Goal: Transaction & Acquisition: Download file/media

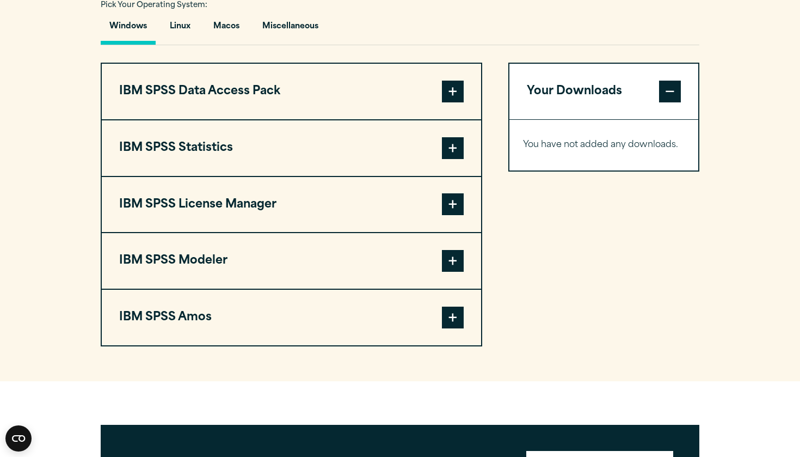
scroll to position [825, 0]
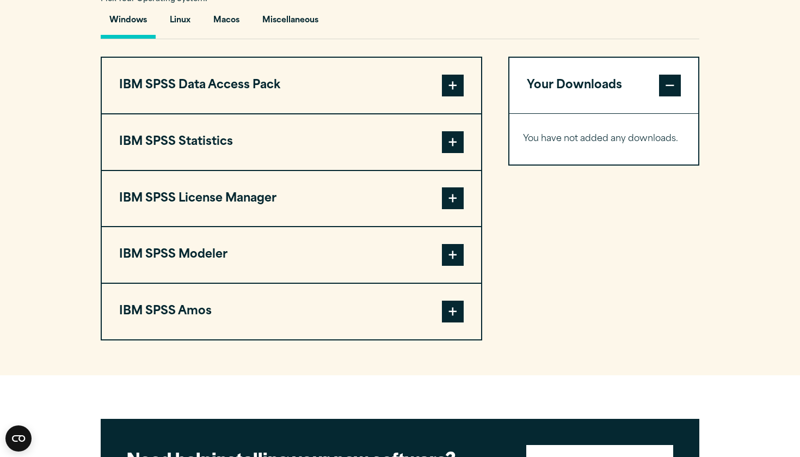
click at [300, 152] on button "IBM SPSS Statistics" at bounding box center [291, 142] width 379 height 56
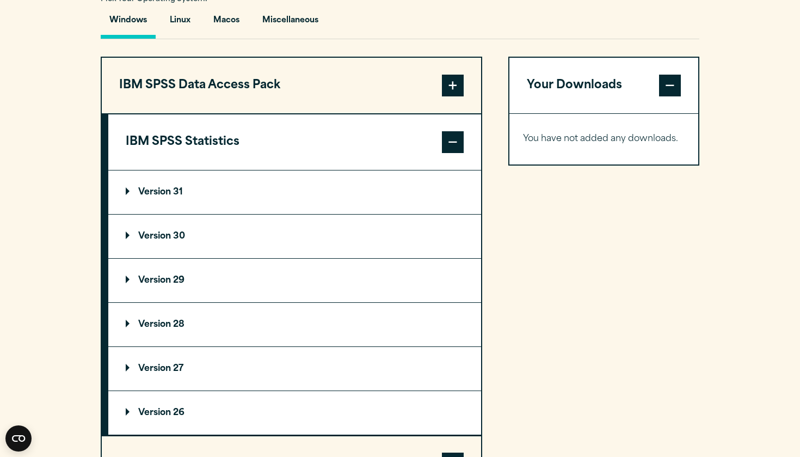
click at [223, 277] on summary "Version 29" at bounding box center [294, 280] width 373 height 44
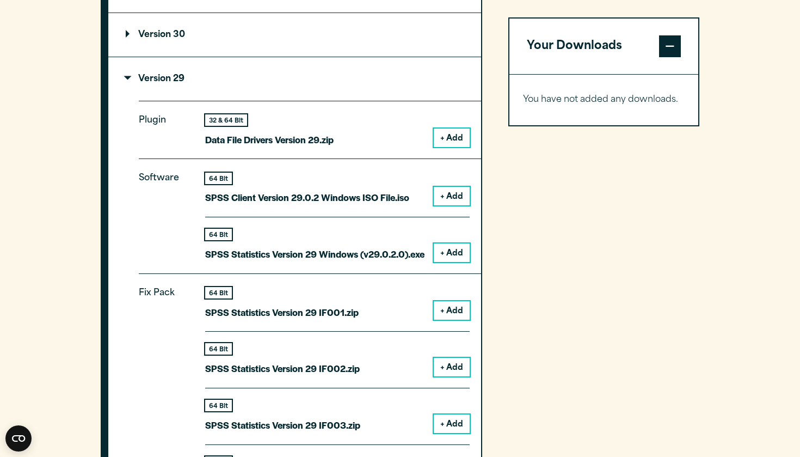
scroll to position [1048, 0]
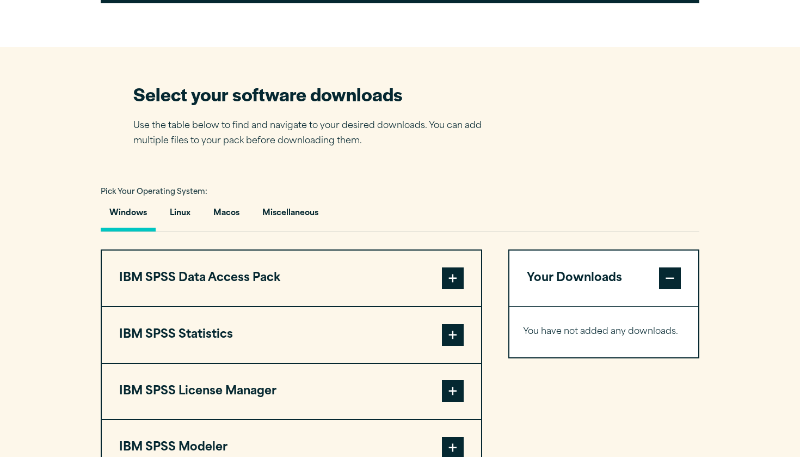
scroll to position [670, 0]
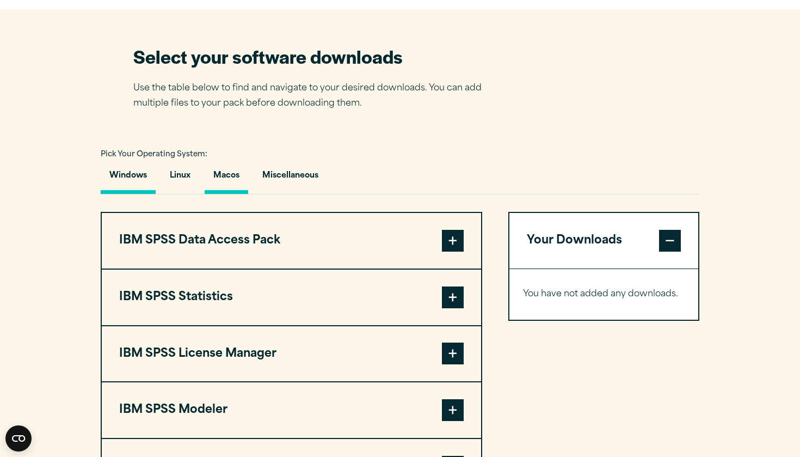
click at [236, 180] on button "Macos" at bounding box center [227, 178] width 44 height 31
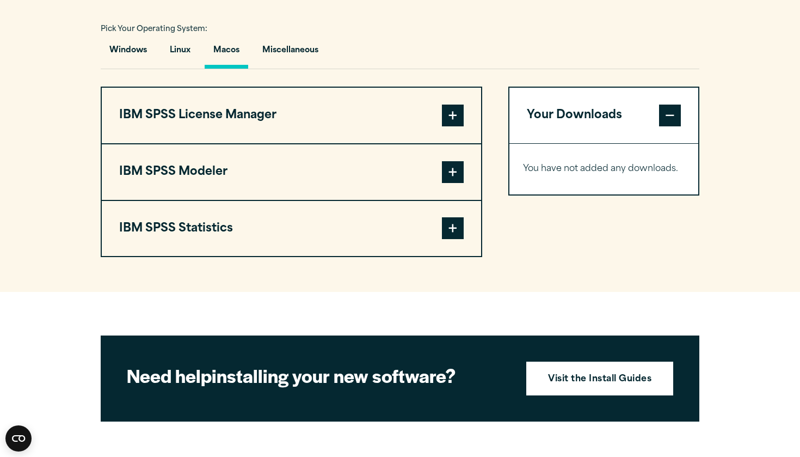
scroll to position [796, 0]
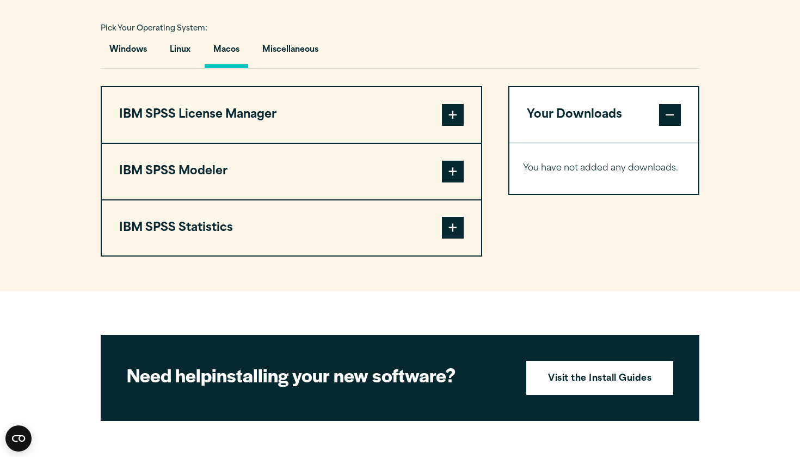
click at [261, 236] on button "IBM SPSS Statistics" at bounding box center [291, 228] width 379 height 56
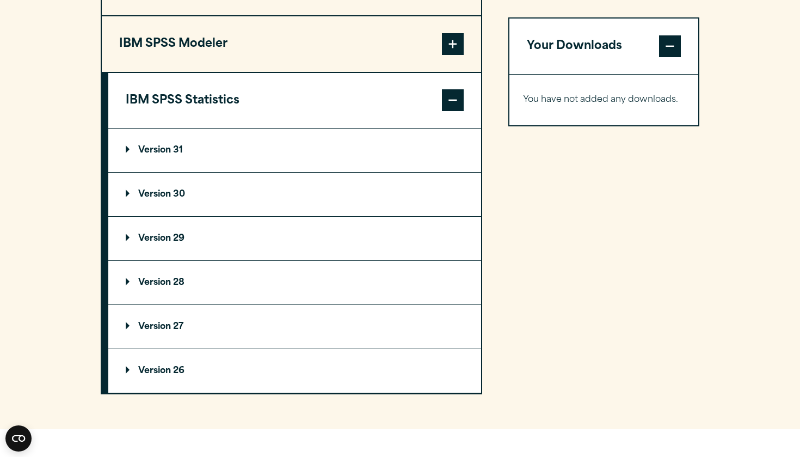
scroll to position [922, 0]
click at [162, 155] on p "Version 31" at bounding box center [154, 150] width 57 height 9
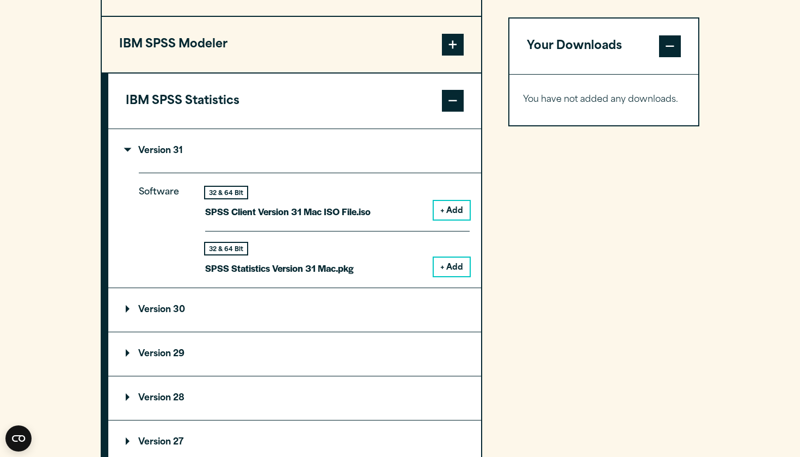
click at [455, 207] on button "+ Add" at bounding box center [452, 210] width 36 height 19
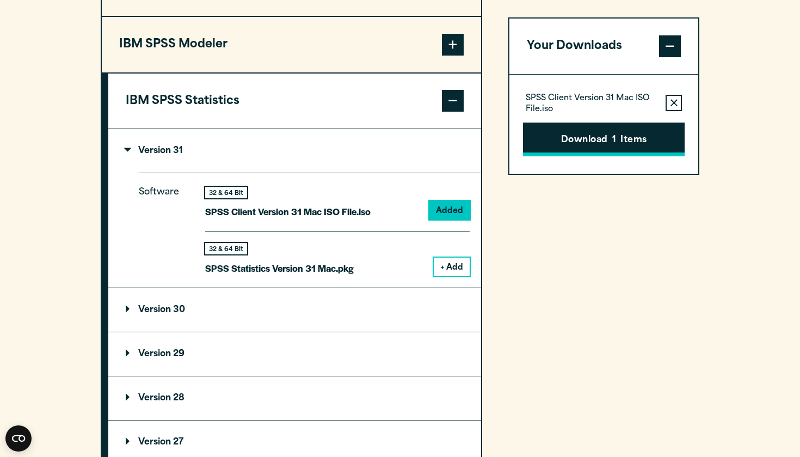
click at [565, 150] on button "Download 1 Items" at bounding box center [604, 139] width 162 height 34
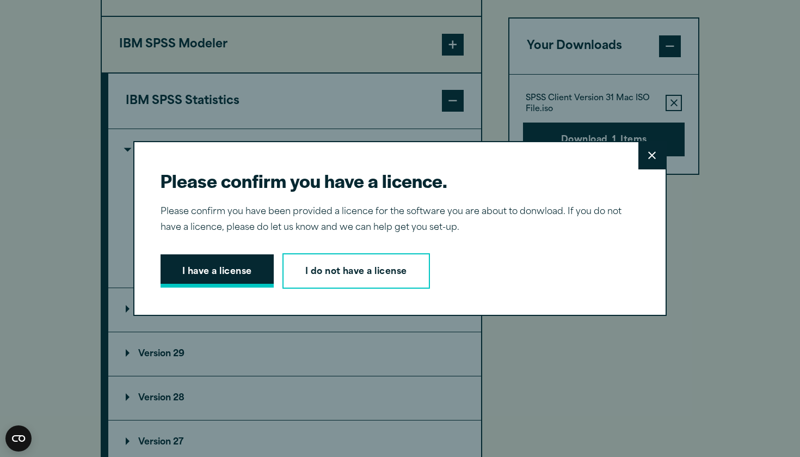
click at [214, 267] on button "I have a license" at bounding box center [217, 271] width 113 height 34
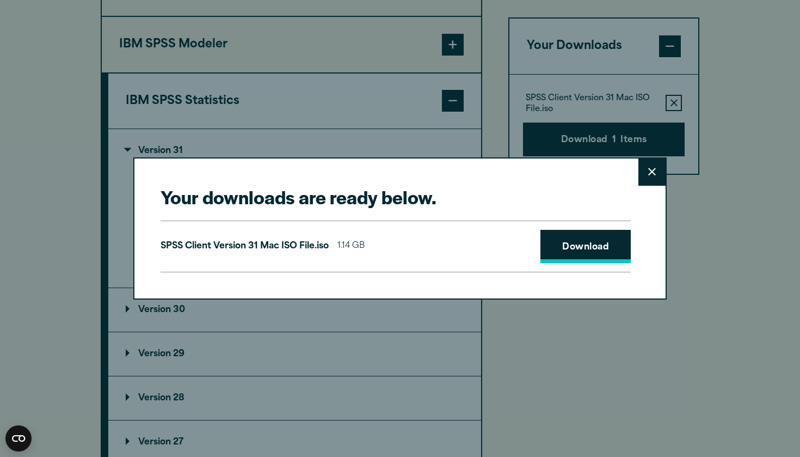
click at [593, 251] on link "Download" at bounding box center [585, 247] width 90 height 34
click at [651, 174] on icon at bounding box center [652, 172] width 8 height 8
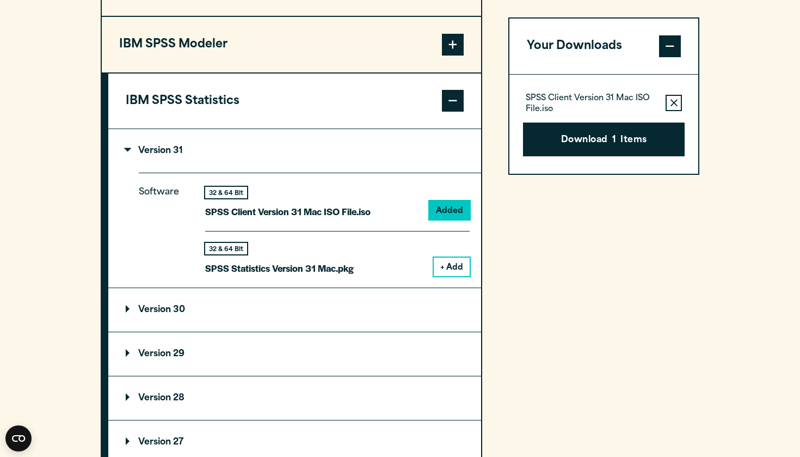
click at [162, 364] on summary "Version 29" at bounding box center [294, 354] width 373 height 44
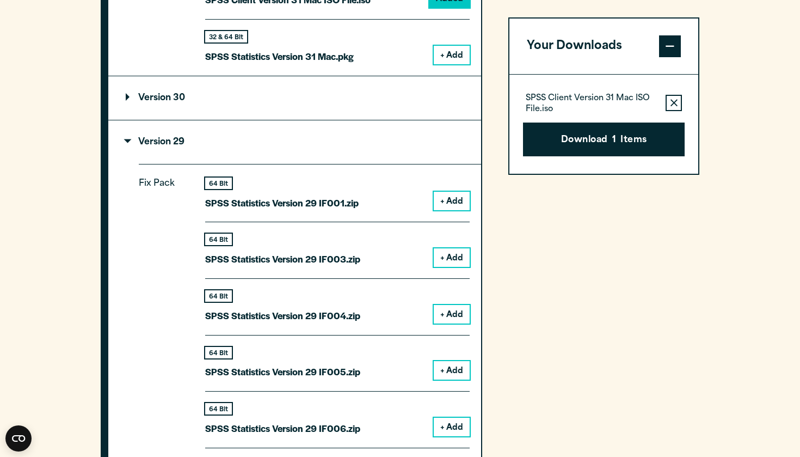
scroll to position [1130, 0]
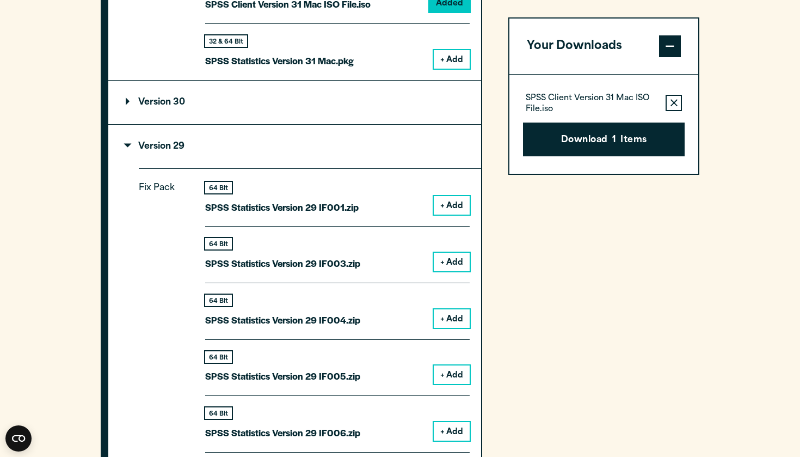
click at [375, 161] on summary "Version 29" at bounding box center [294, 147] width 373 height 44
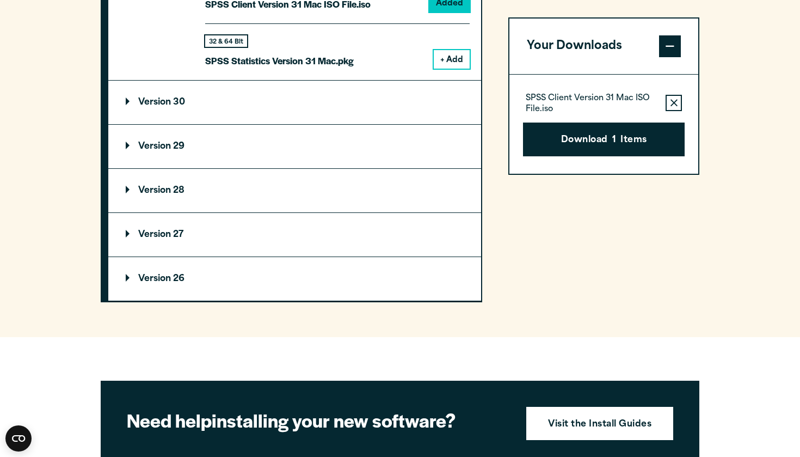
click at [315, 107] on summary "Version 30" at bounding box center [294, 103] width 373 height 44
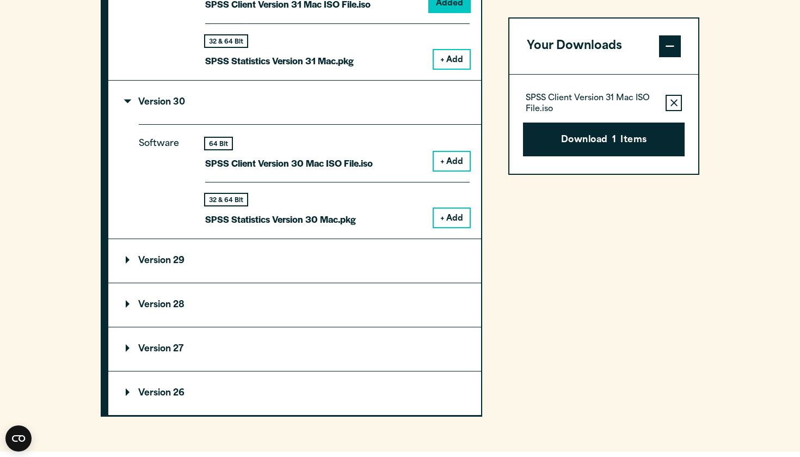
click at [315, 104] on summary "Version 30" at bounding box center [294, 103] width 373 height 44
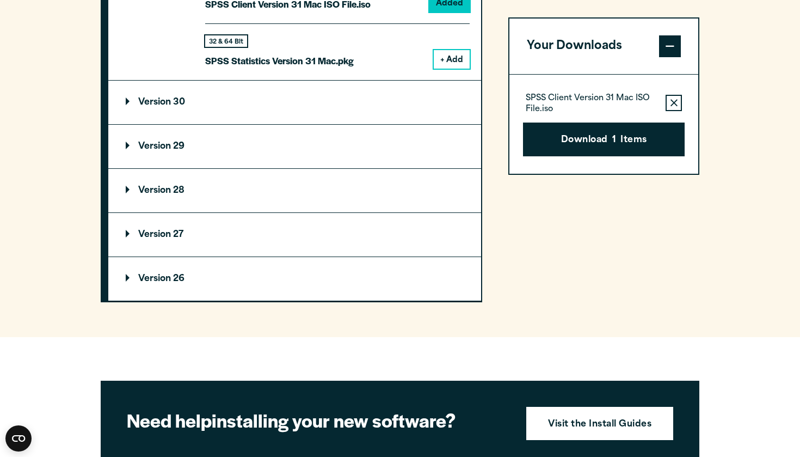
click at [269, 144] on summary "Version 29" at bounding box center [294, 147] width 373 height 44
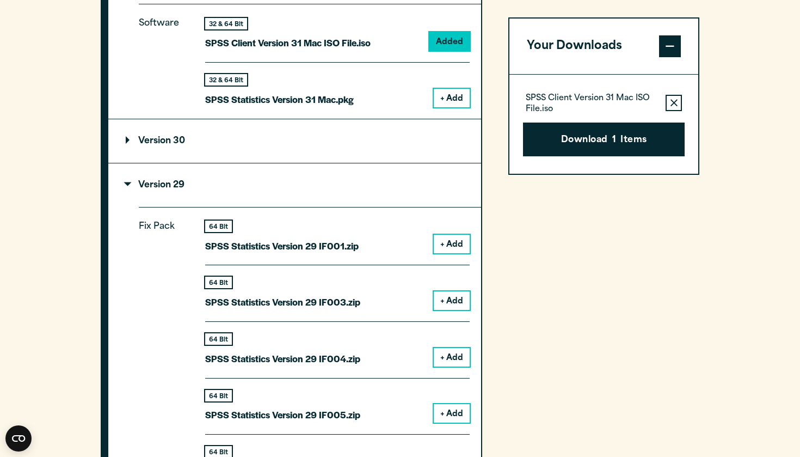
scroll to position [1089, 0]
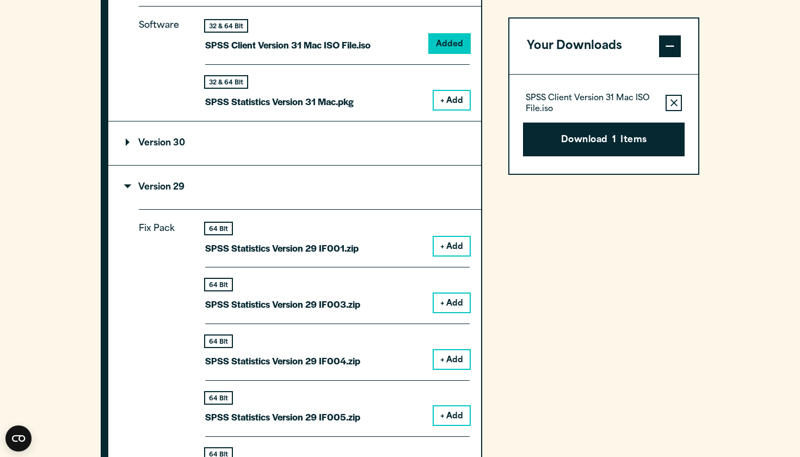
click at [450, 247] on button "+ Add" at bounding box center [452, 246] width 36 height 19
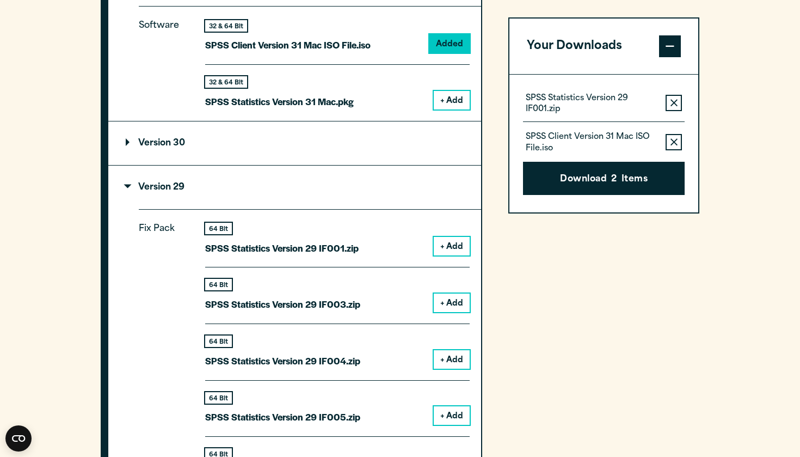
click at [666, 141] on button "Remove this item from your software download list" at bounding box center [674, 142] width 16 height 16
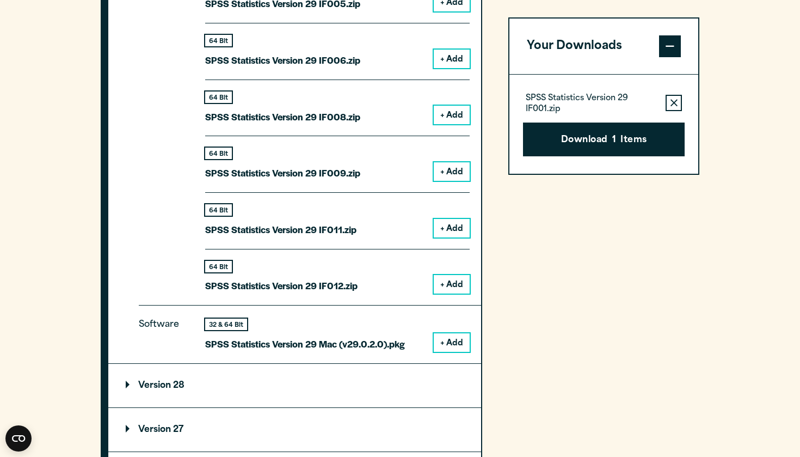
scroll to position [1453, 0]
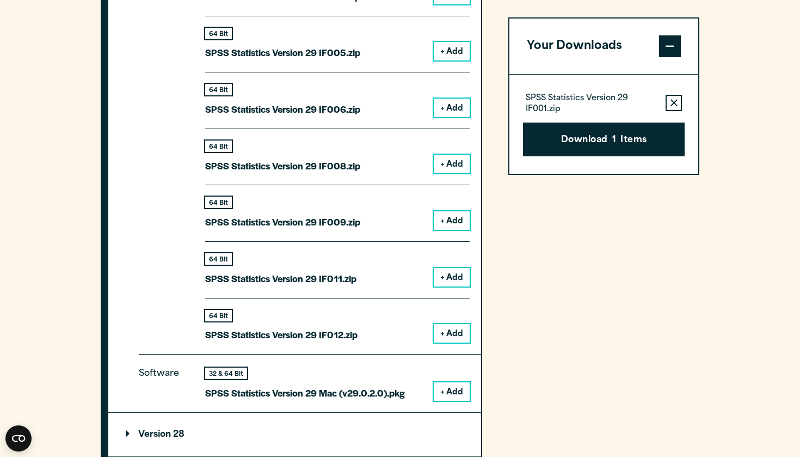
click at [451, 382] on button "+ Add" at bounding box center [452, 391] width 36 height 19
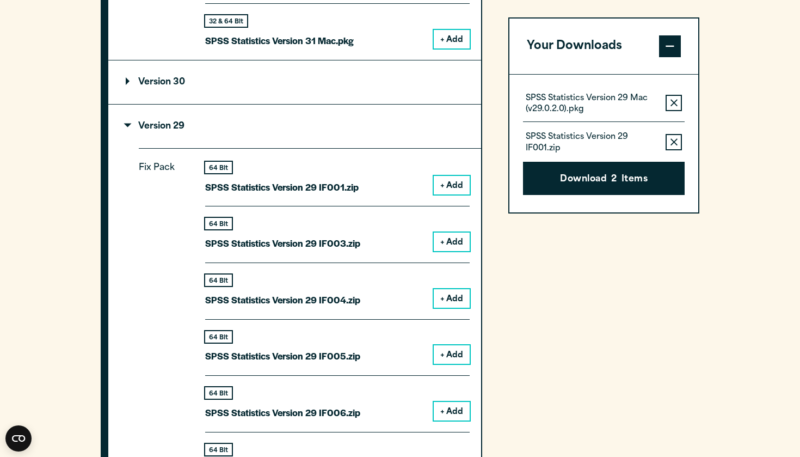
scroll to position [1091, 0]
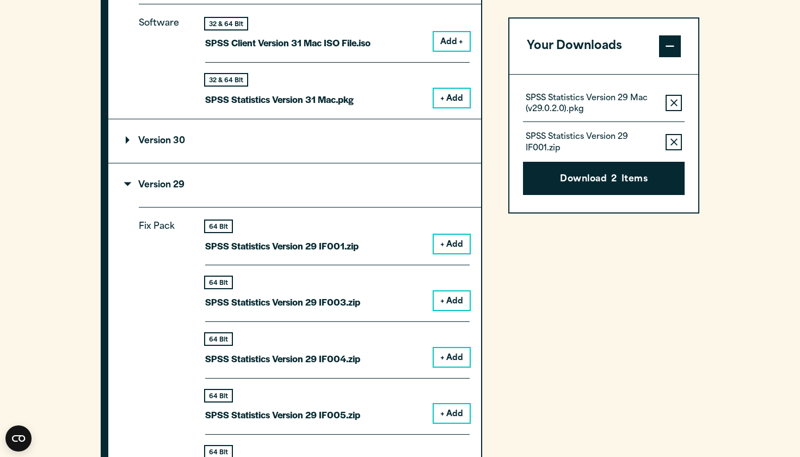
click at [673, 143] on icon "button" at bounding box center [673, 141] width 7 height 7
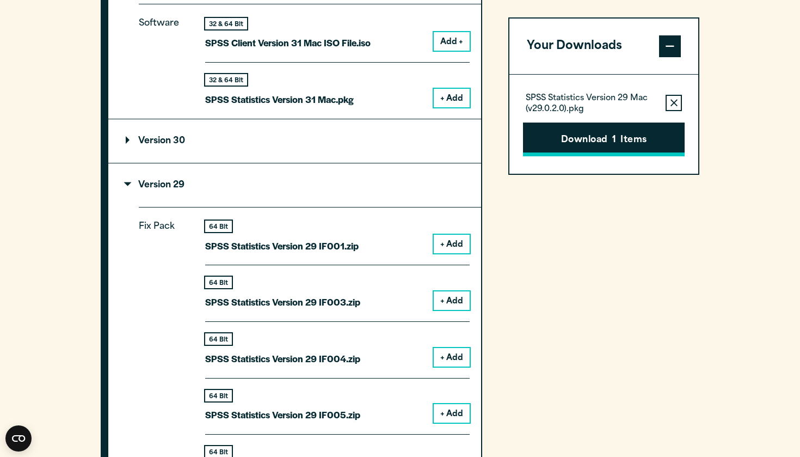
click at [643, 144] on button "Download 1 Items" at bounding box center [604, 139] width 162 height 34
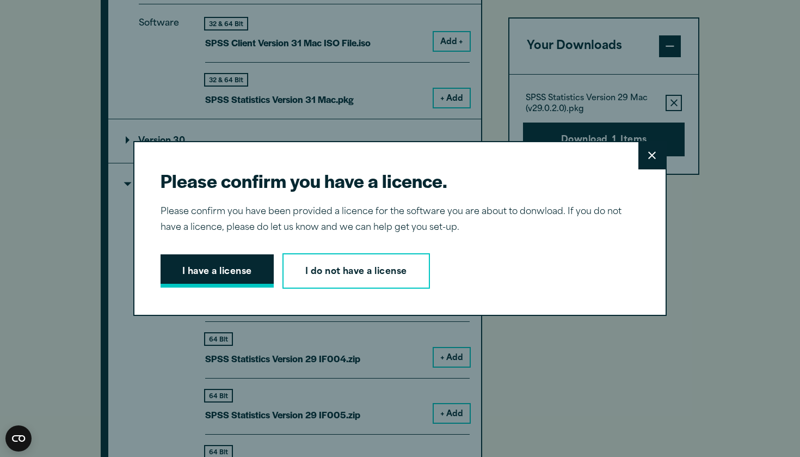
click at [238, 266] on button "I have a license" at bounding box center [217, 271] width 113 height 34
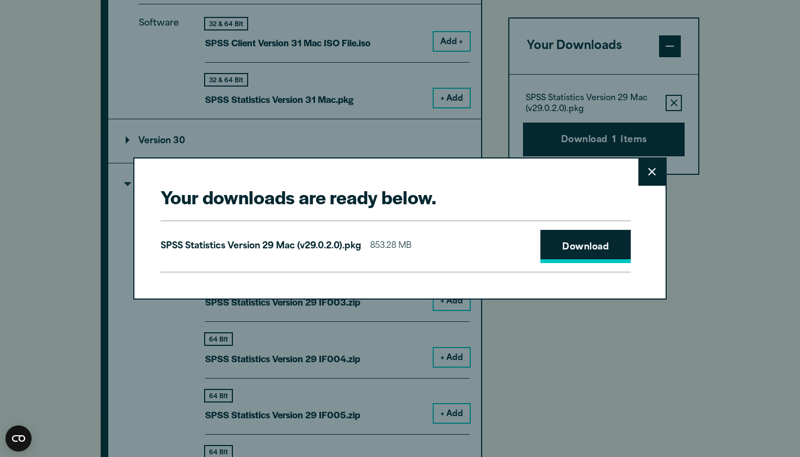
click at [600, 242] on link "Download" at bounding box center [585, 247] width 90 height 34
click at [585, 254] on link "Download" at bounding box center [585, 247] width 90 height 34
click at [661, 171] on button "Close" at bounding box center [651, 171] width 27 height 27
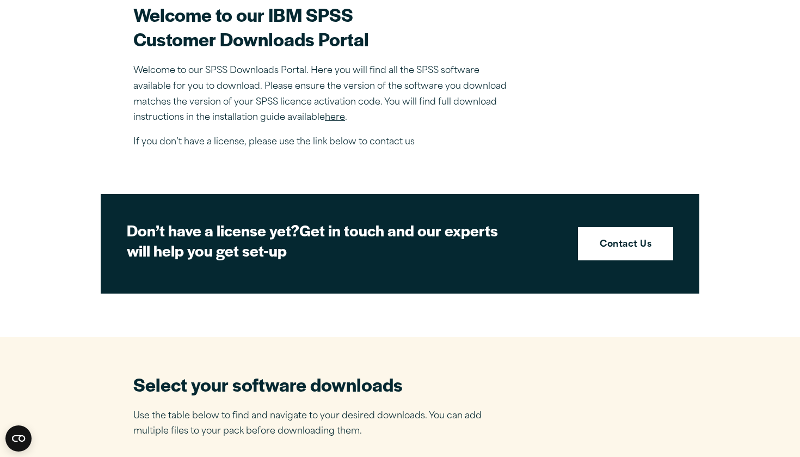
scroll to position [338, 0]
